Goal: Information Seeking & Learning: Check status

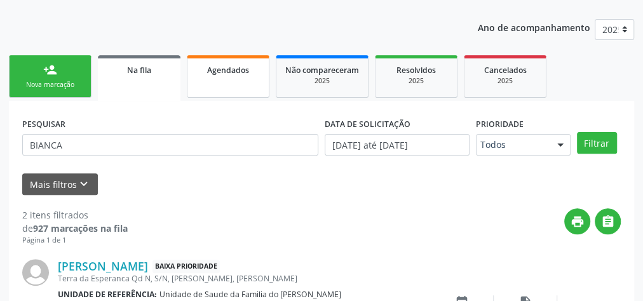
click at [244, 82] on link "Agendados" at bounding box center [228, 76] width 83 height 43
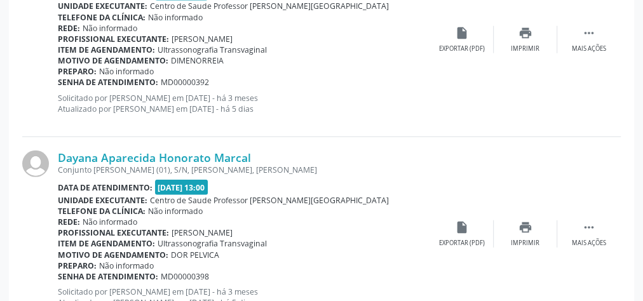
scroll to position [1717, 0]
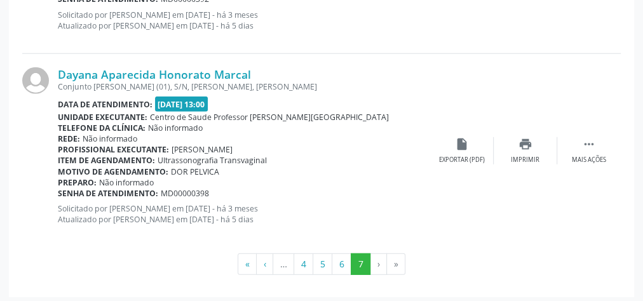
click at [392, 262] on li "»" at bounding box center [396, 265] width 18 height 22
click at [377, 262] on li "›" at bounding box center [379, 265] width 17 height 22
drag, startPoint x: 631, startPoint y: 59, endPoint x: 645, endPoint y: 31, distance: 31.8
click at [331, 134] on div "Rede: Não informado" at bounding box center [244, 139] width 373 height 11
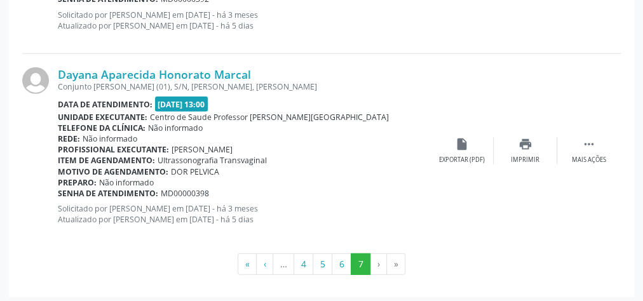
click at [376, 262] on li "›" at bounding box center [379, 265] width 17 height 22
click at [353, 257] on button "7" at bounding box center [361, 265] width 20 height 22
click at [343, 256] on button "6" at bounding box center [342, 265] width 20 height 22
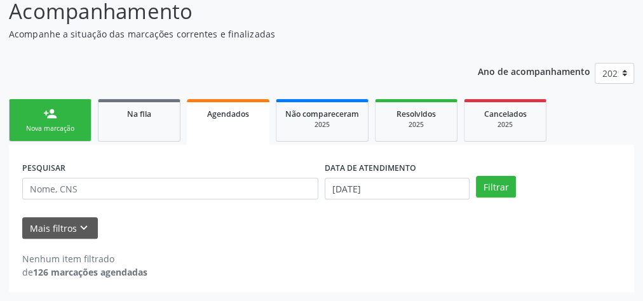
scroll to position [107, 0]
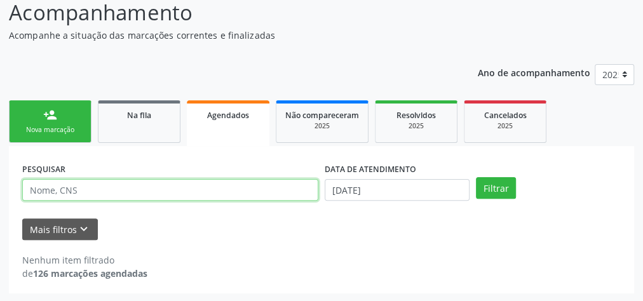
drag, startPoint x: 79, startPoint y: 194, endPoint x: 87, endPoint y: 189, distance: 8.8
click at [79, 193] on input "text" at bounding box center [170, 190] width 296 height 22
type input "CLARISSE"
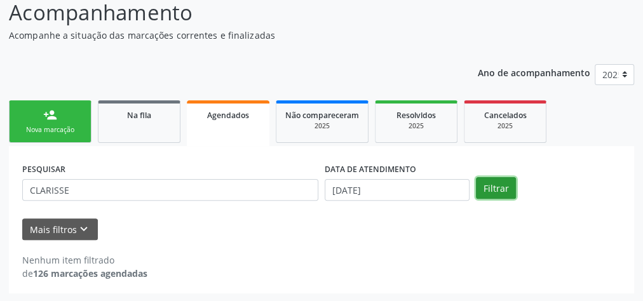
click at [492, 187] on button "Filtrar" at bounding box center [496, 188] width 40 height 22
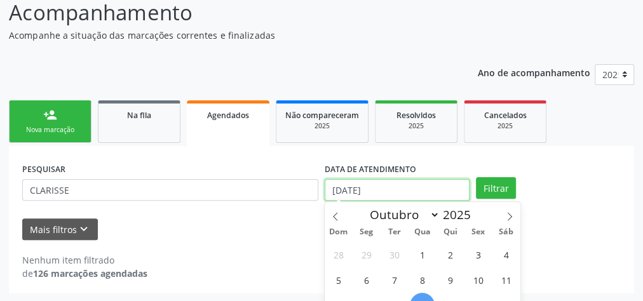
click at [418, 188] on input "[DATE]" at bounding box center [397, 190] width 145 height 22
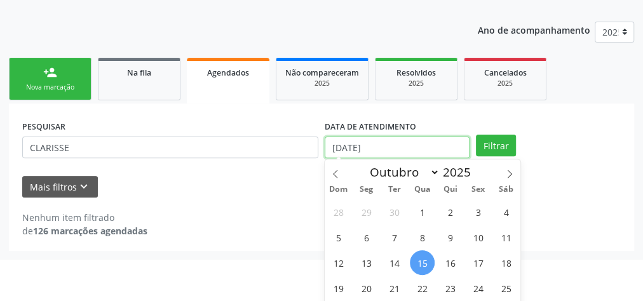
scroll to position [200, 0]
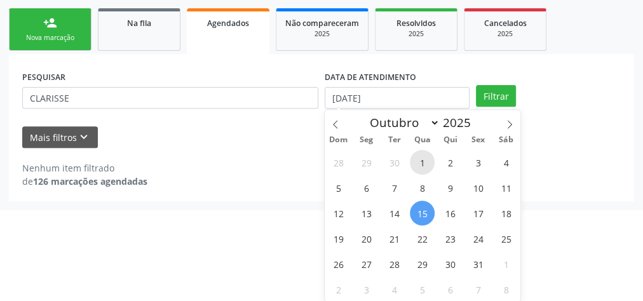
click at [429, 160] on span "1" at bounding box center [422, 162] width 25 height 25
type input "01/10/2025"
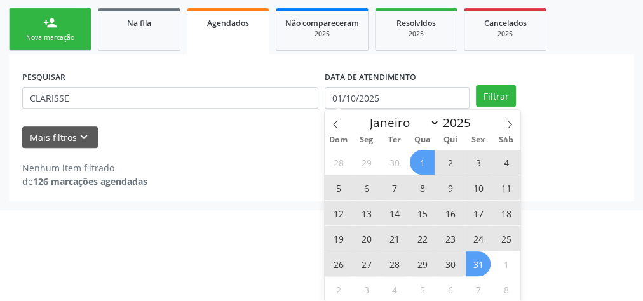
click at [476, 266] on span "31" at bounding box center [478, 264] width 25 height 25
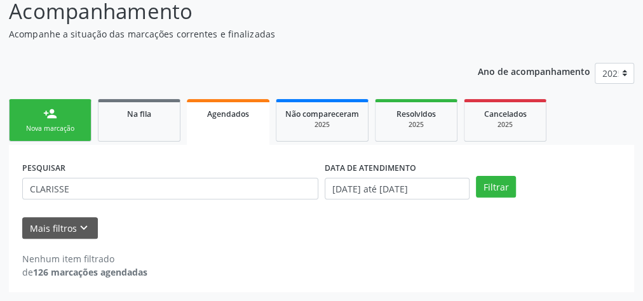
scroll to position [107, 0]
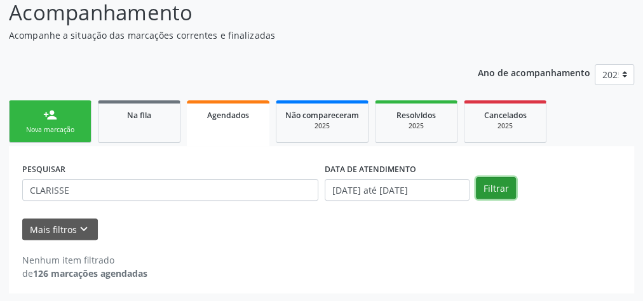
click at [490, 184] on button "Filtrar" at bounding box center [496, 188] width 40 height 22
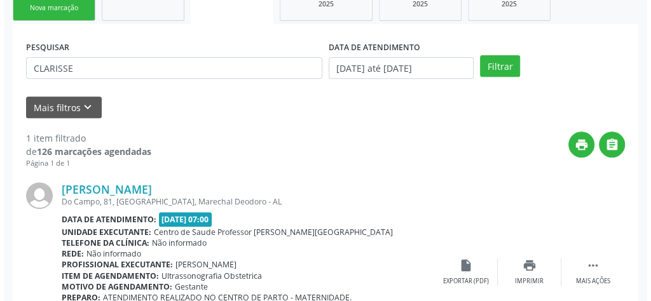
scroll to position [250, 0]
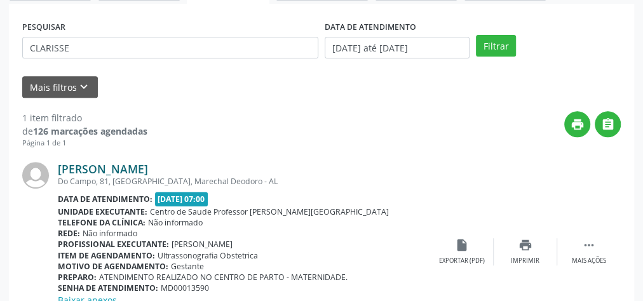
click at [148, 168] on link "[PERSON_NAME]" at bounding box center [103, 169] width 90 height 14
